Goal: Transaction & Acquisition: Purchase product/service

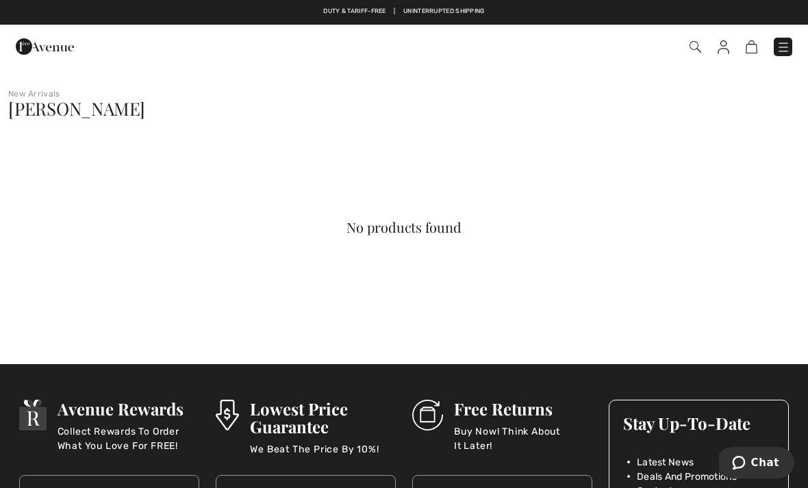
click at [99, 107] on span "[PERSON_NAME]" at bounding box center [76, 109] width 137 height 24
click at [75, 121] on div "[PERSON_NAME]" at bounding box center [404, 120] width 808 height 40
click at [698, 47] on img at bounding box center [695, 47] width 12 height 12
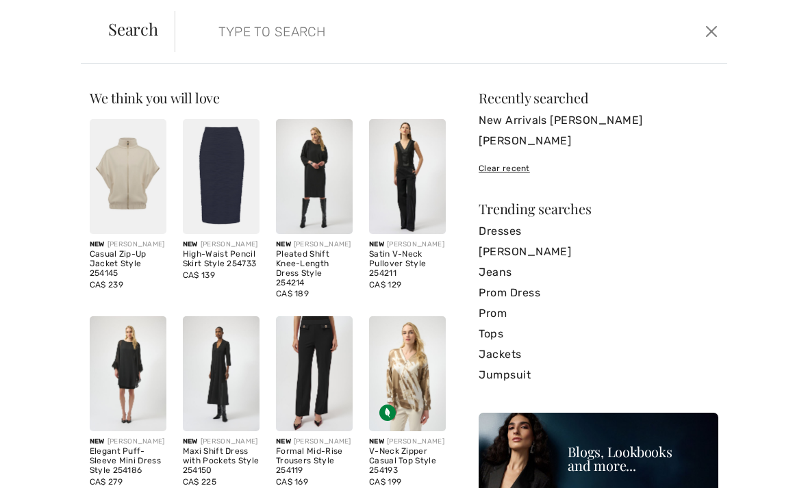
click at [246, 34] on input "search" at bounding box center [393, 31] width 370 height 41
type input "Jose"
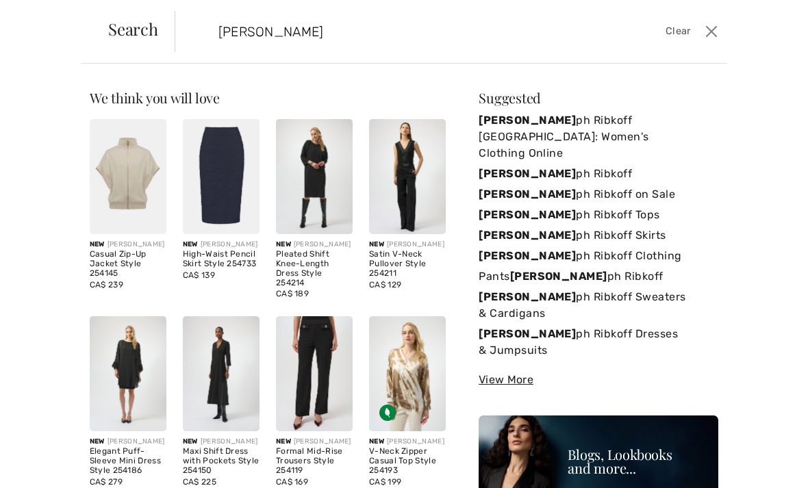
click at [551, 164] on link "Jose ph Ribkoff" at bounding box center [599, 174] width 240 height 21
click at [579, 127] on link "Jose ph Ribkoff Canada: Women's Clothing Online" at bounding box center [599, 136] width 240 height 53
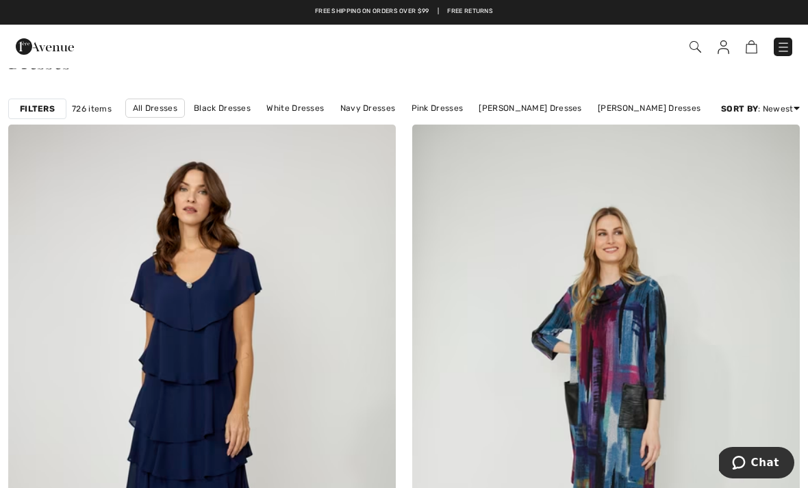
scroll to position [46, 0]
click at [748, 136] on link "Price: High to Low" at bounding box center [745, 126] width 88 height 21
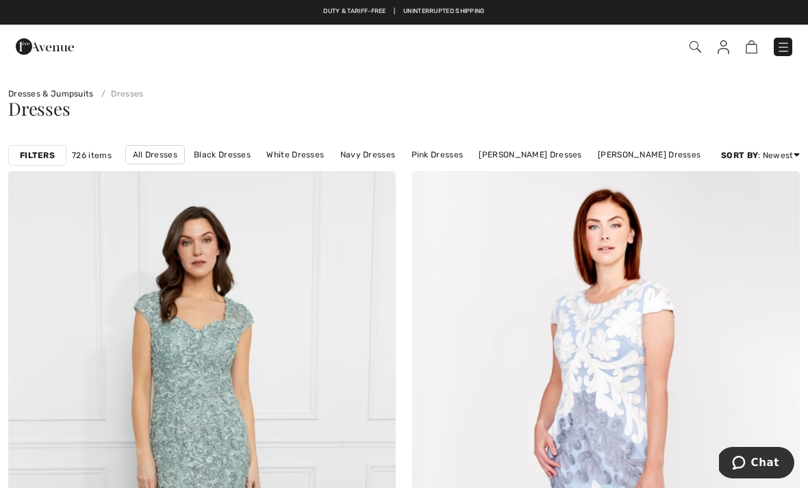
click at [784, 47] on img at bounding box center [783, 47] width 14 height 14
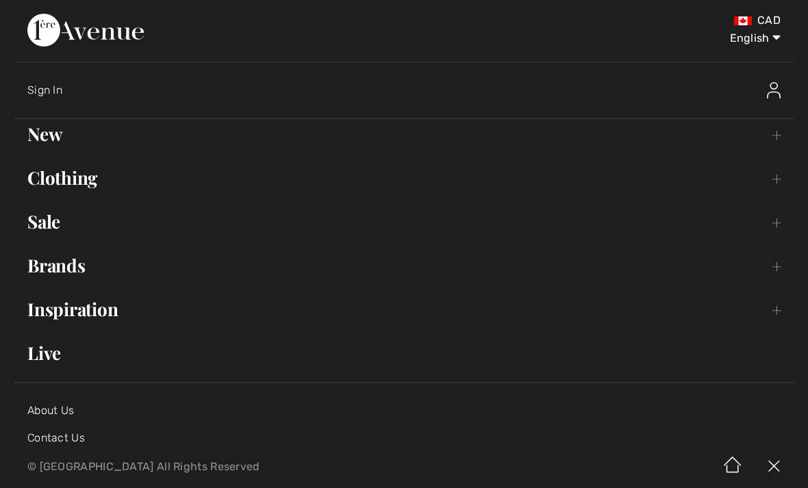
click at [79, 269] on link "Brands Open submenu" at bounding box center [404, 266] width 780 height 30
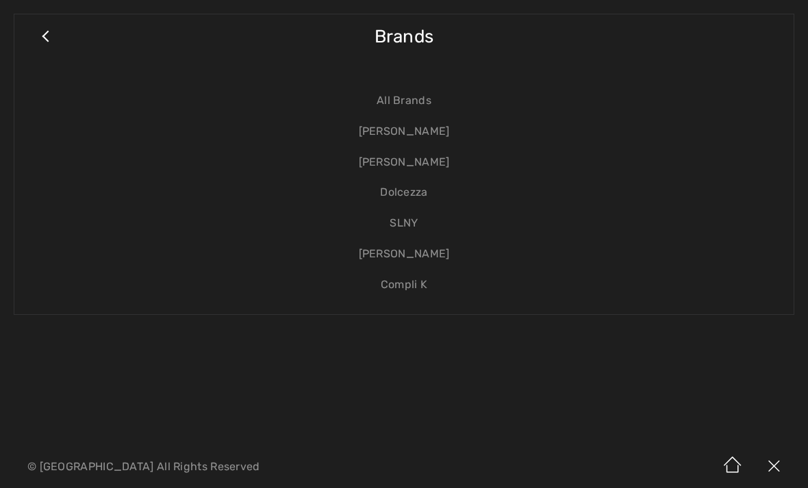
click at [420, 133] on link "[PERSON_NAME]" at bounding box center [404, 131] width 752 height 31
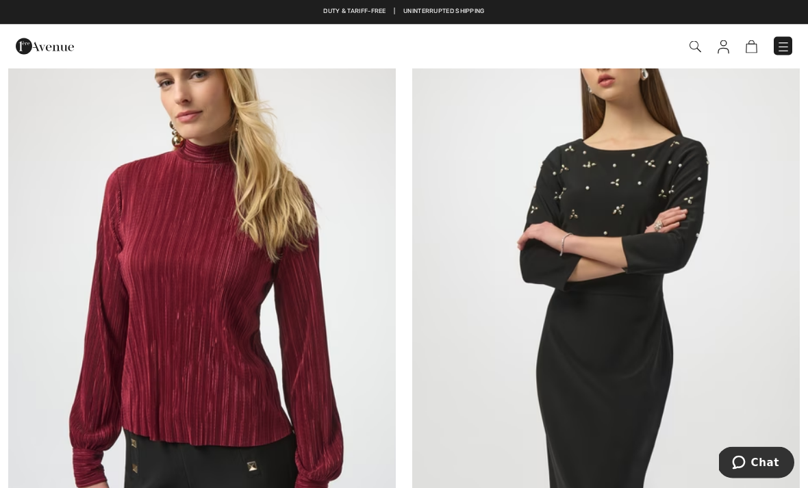
scroll to position [4485, 0]
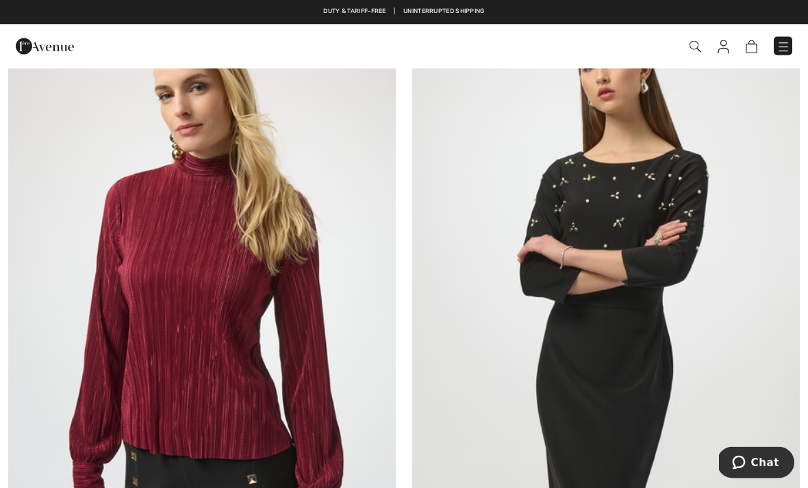
click at [622, 296] on img at bounding box center [605, 299] width 387 height 581
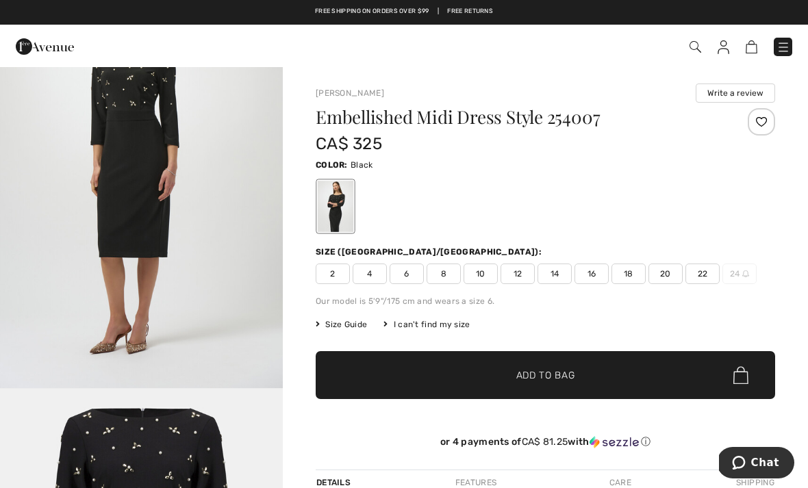
scroll to position [1374, 0]
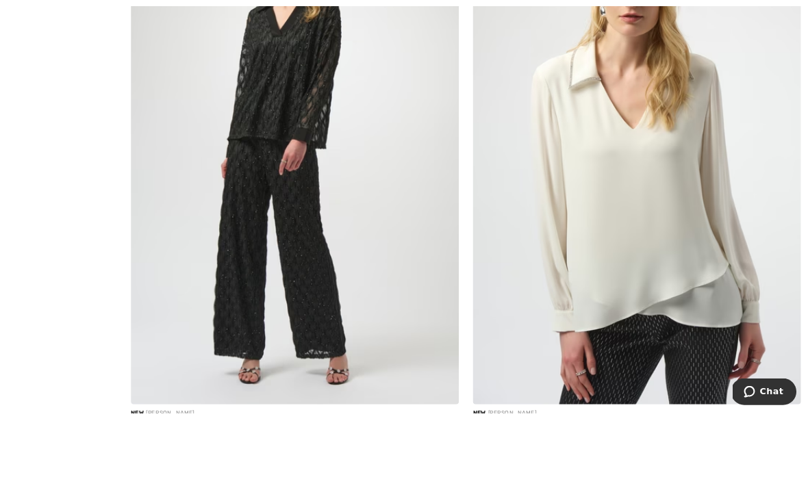
scroll to position [6557, 0]
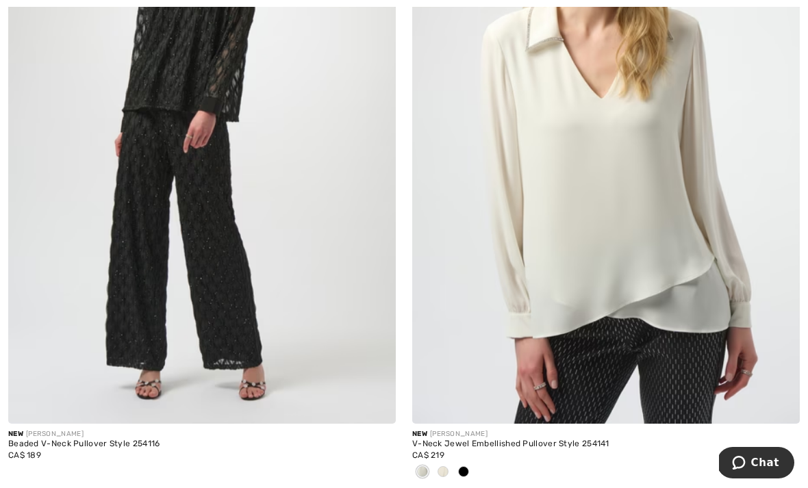
click at [450, 467] on div at bounding box center [443, 472] width 21 height 23
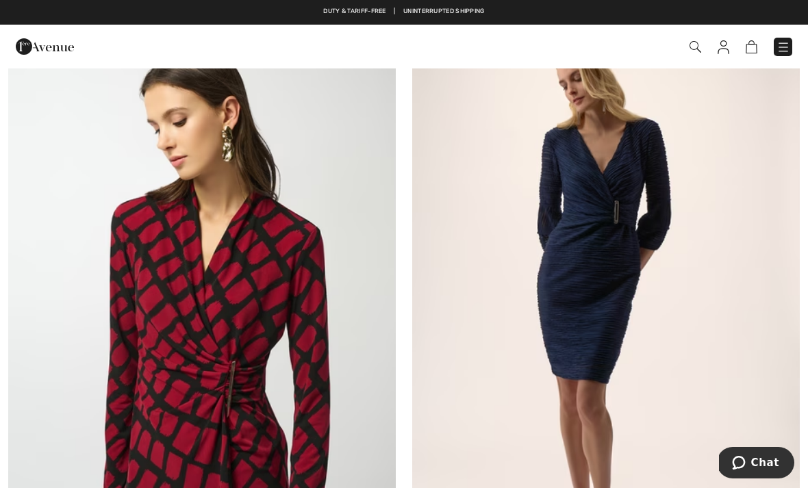
scroll to position [7718, 0]
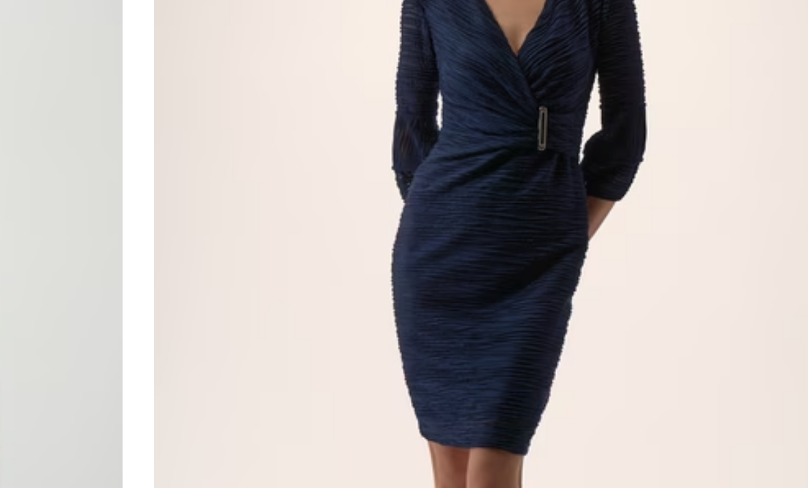
click at [412, 160] on img at bounding box center [605, 287] width 387 height 581
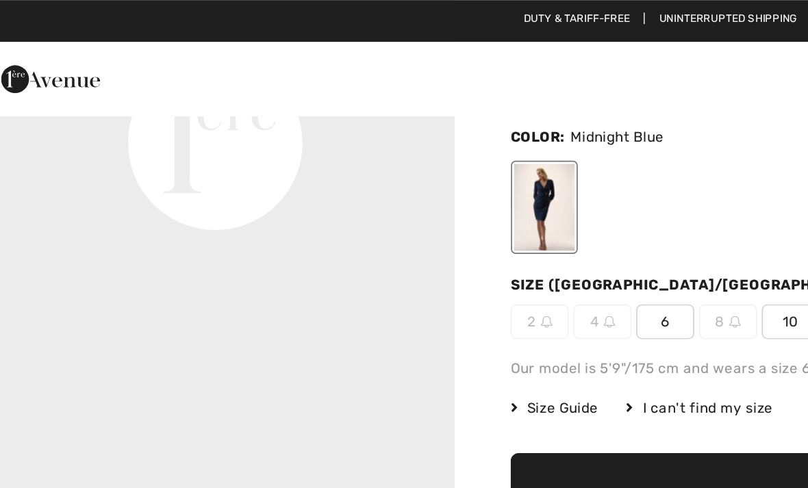
scroll to position [79, 0]
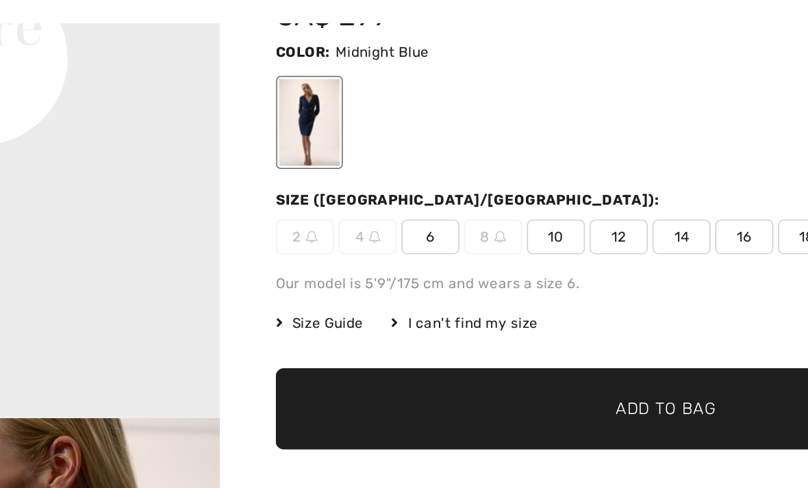
click at [516, 289] on span "Add to Bag" at bounding box center [545, 296] width 59 height 14
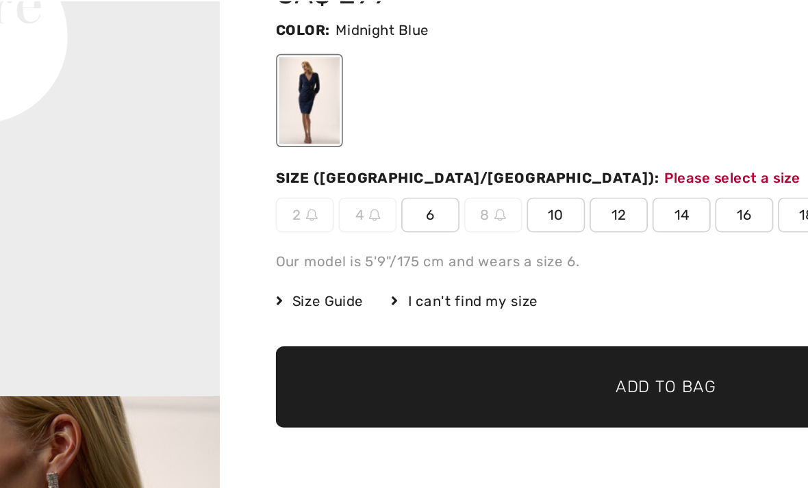
click at [390, 184] on span "6" at bounding box center [407, 194] width 34 height 21
click at [516, 289] on span "Add to Bag" at bounding box center [545, 296] width 59 height 14
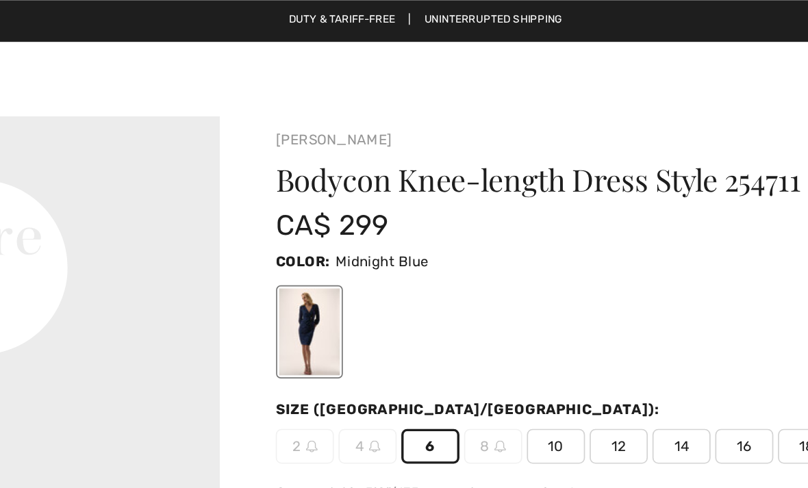
scroll to position [0, 0]
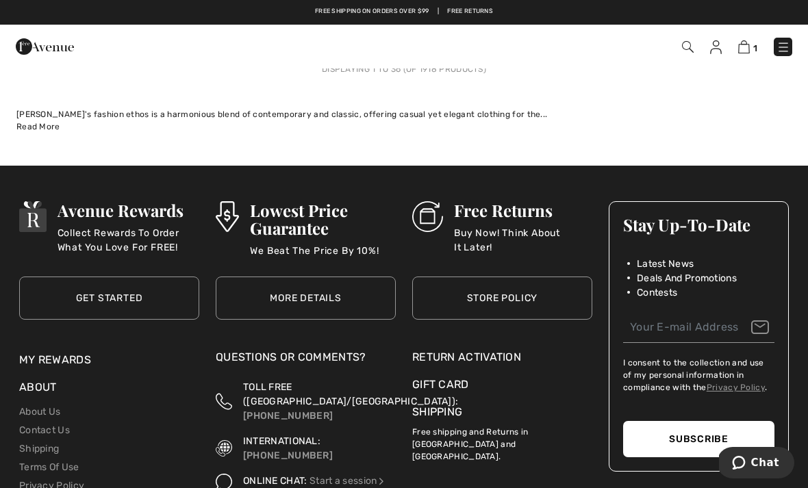
scroll to position [12336, 0]
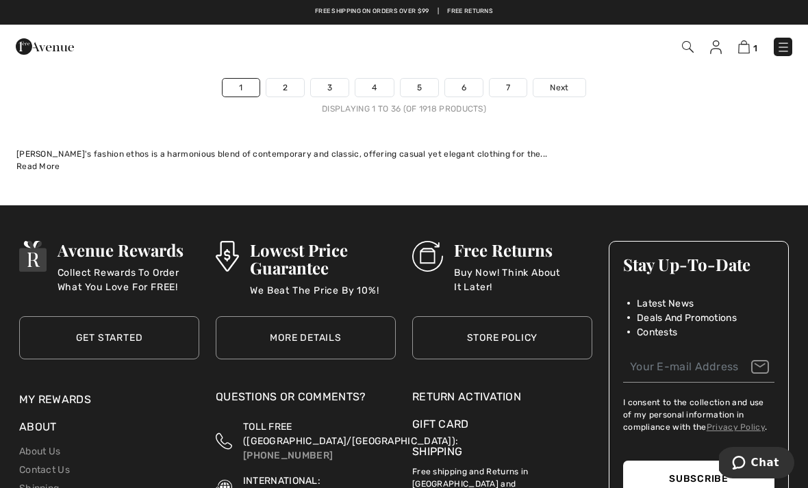
click at [283, 79] on link "2" at bounding box center [285, 88] width 38 height 18
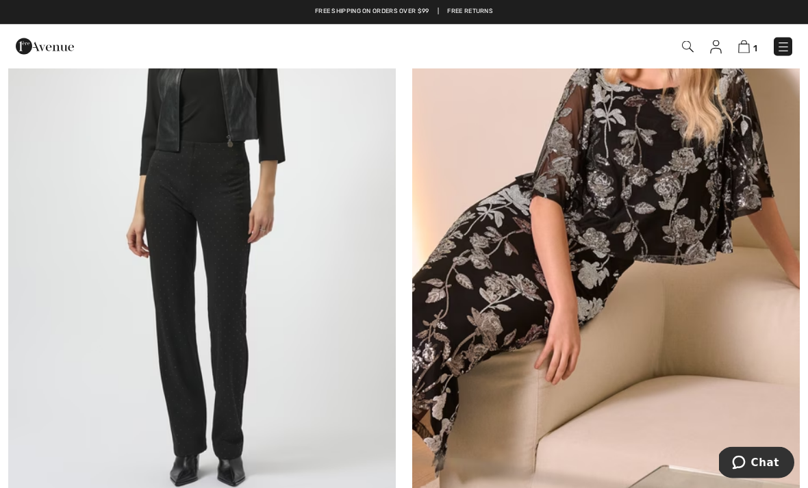
scroll to position [1884, 0]
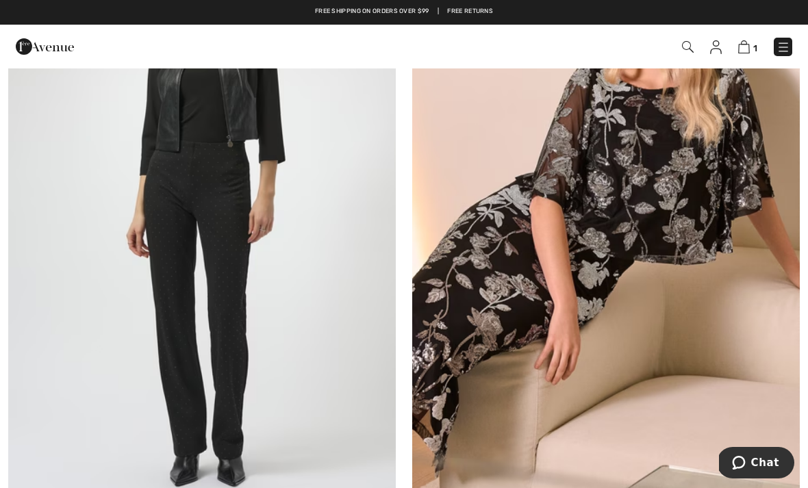
click at [260, 354] on img at bounding box center [201, 211] width 387 height 581
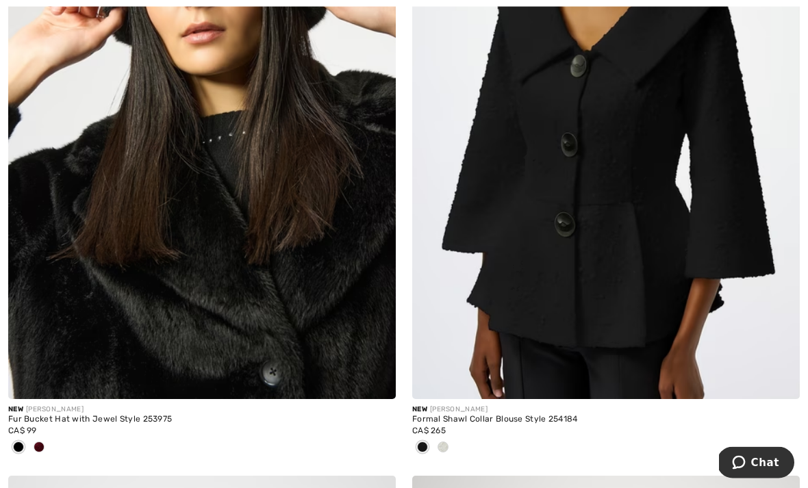
scroll to position [5390, 0]
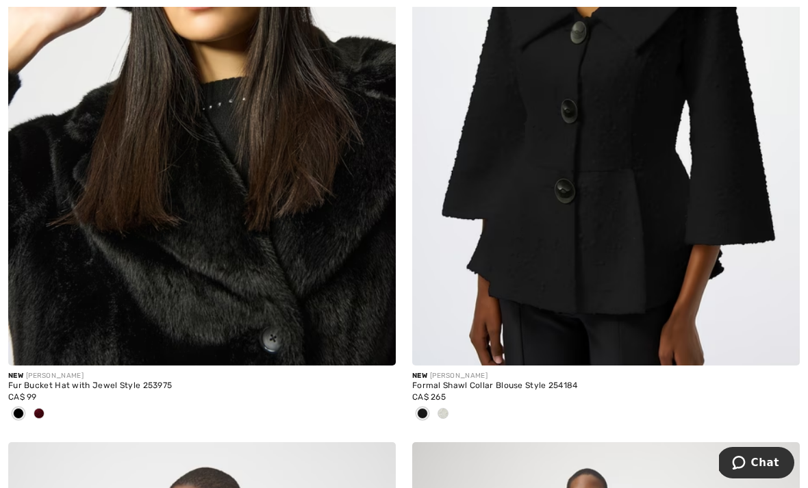
click at [450, 411] on div at bounding box center [443, 414] width 21 height 23
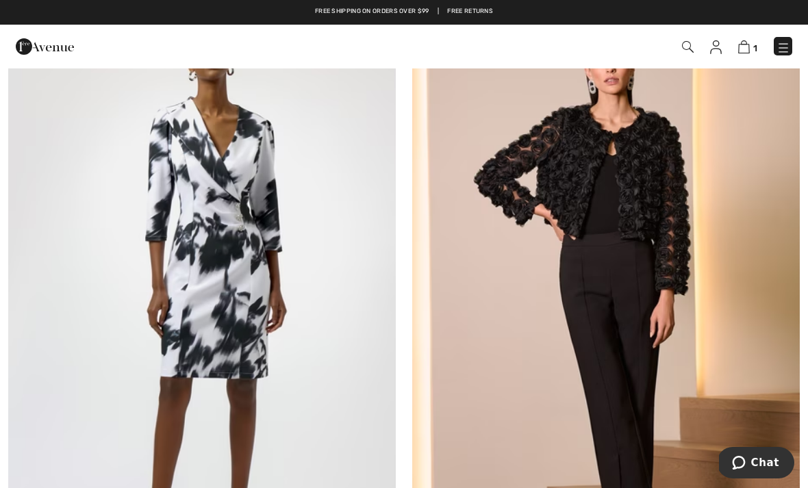
scroll to position [11177, 0]
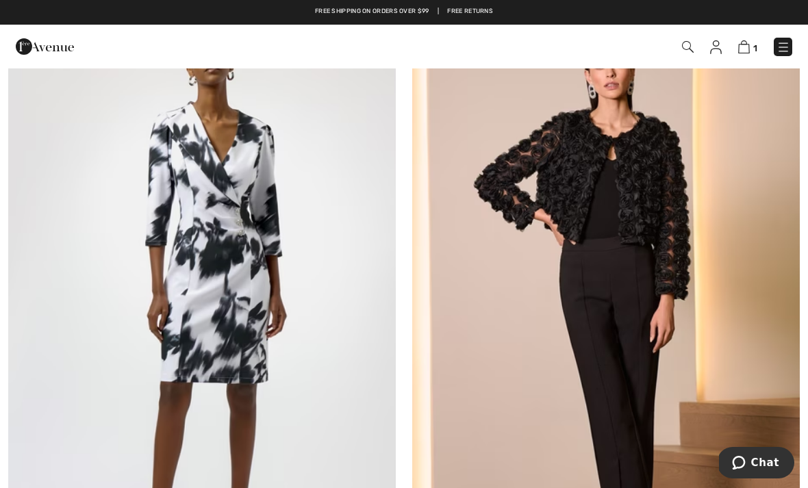
click at [248, 318] on img at bounding box center [201, 302] width 387 height 581
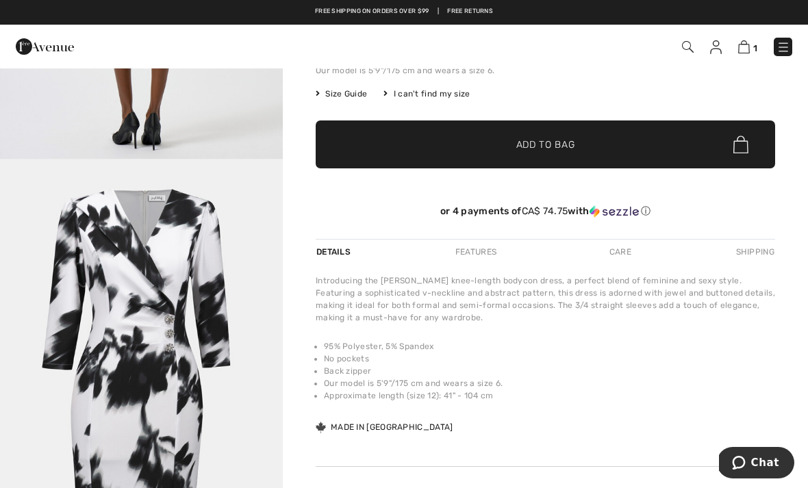
scroll to position [260, 0]
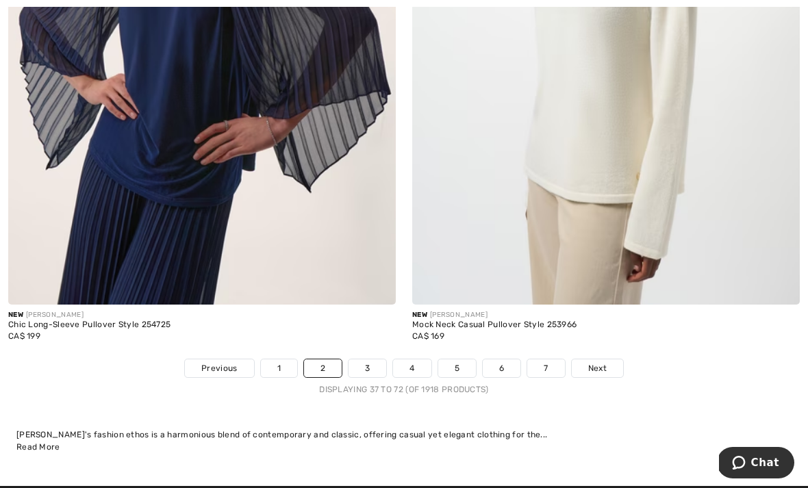
scroll to position [12158, 0]
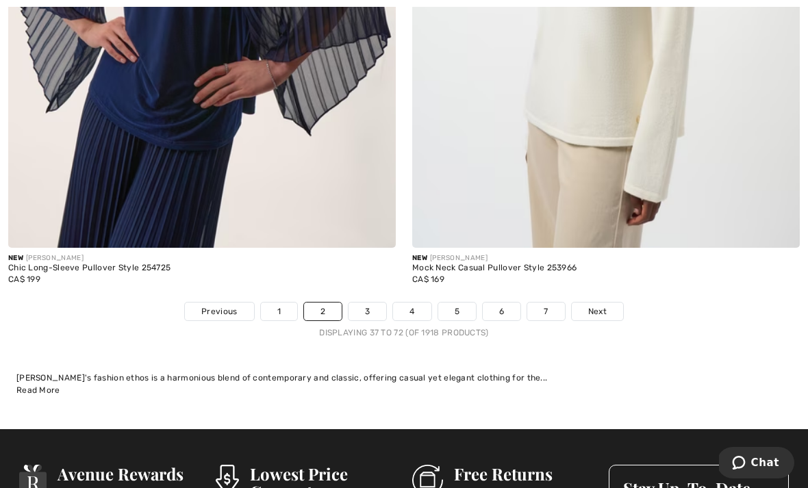
click at [349, 305] on link "3" at bounding box center [367, 312] width 38 height 18
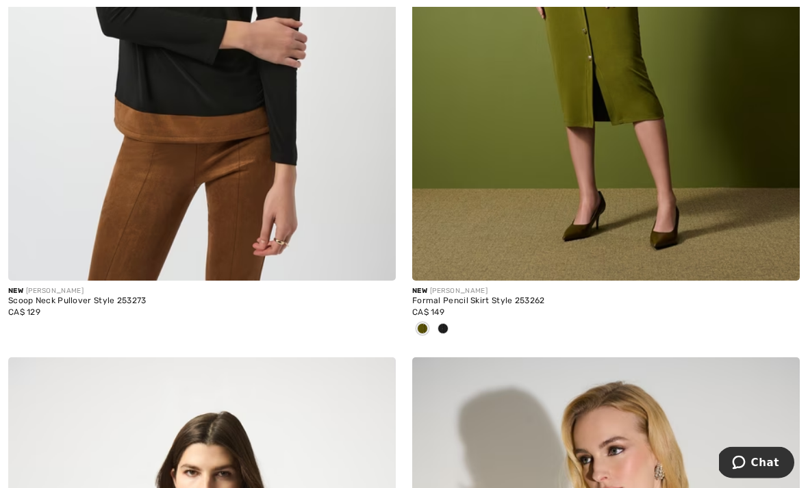
scroll to position [11444, 0]
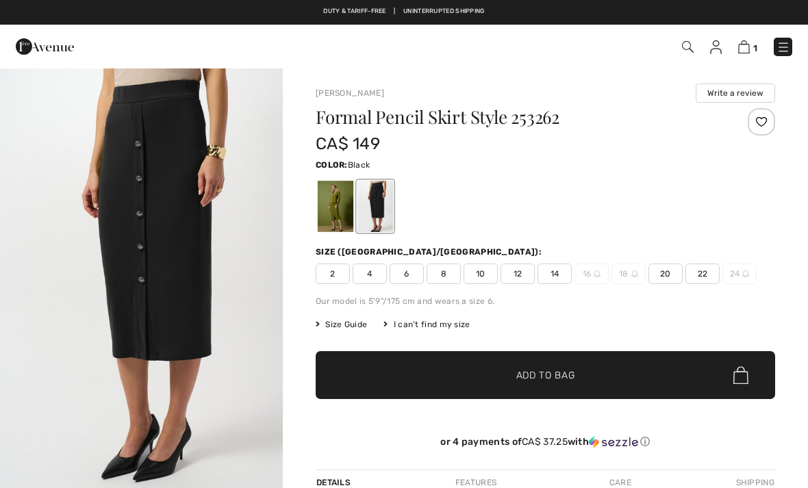
checkbox input "true"
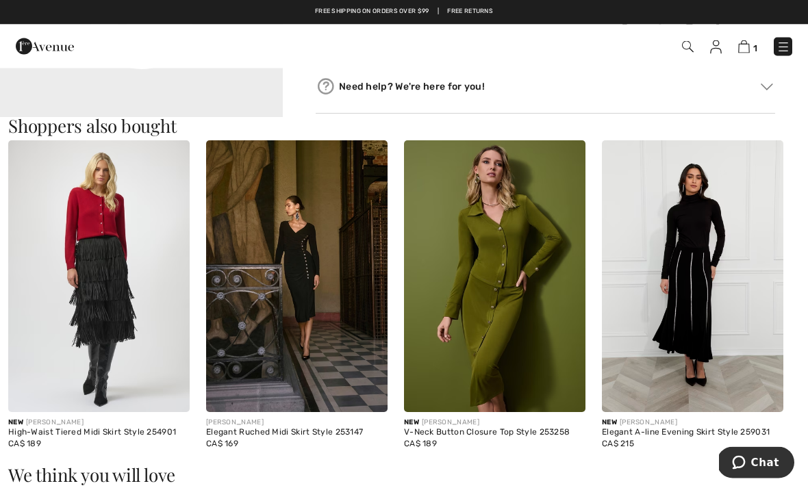
scroll to position [685, 0]
